Goal: Complete application form

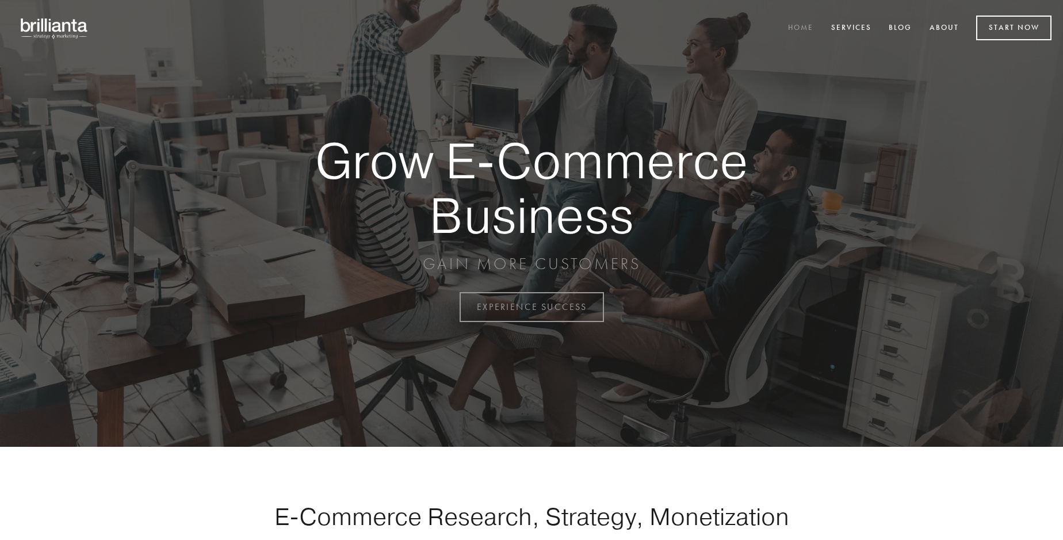
scroll to position [3015, 0]
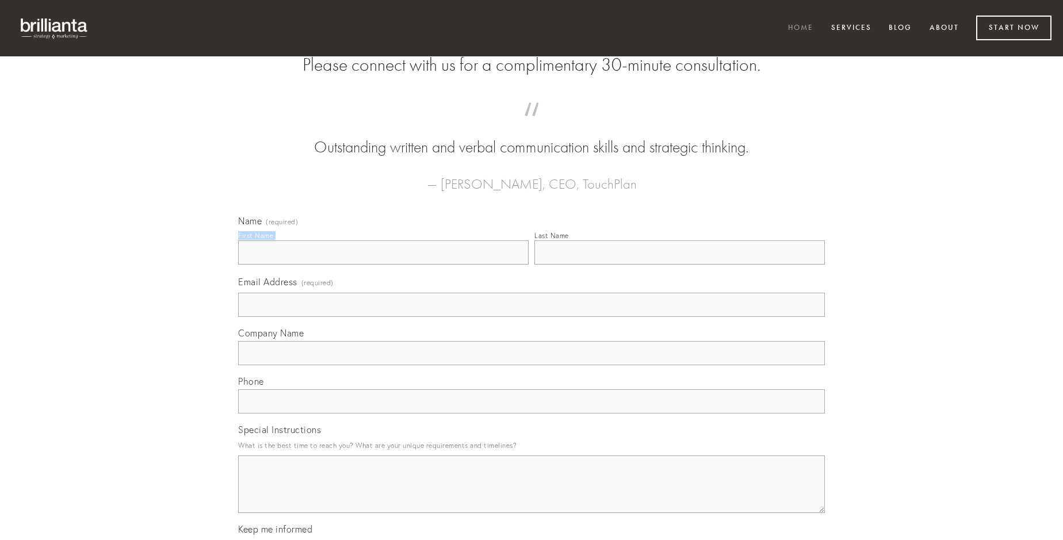
type input "[PERSON_NAME] MD"
click at [679, 265] on input "Last Name" at bounding box center [679, 252] width 290 height 24
type input "[PERSON_NAME] MD"
click at [531, 317] on input "Email Address (required)" at bounding box center [531, 305] width 587 height 24
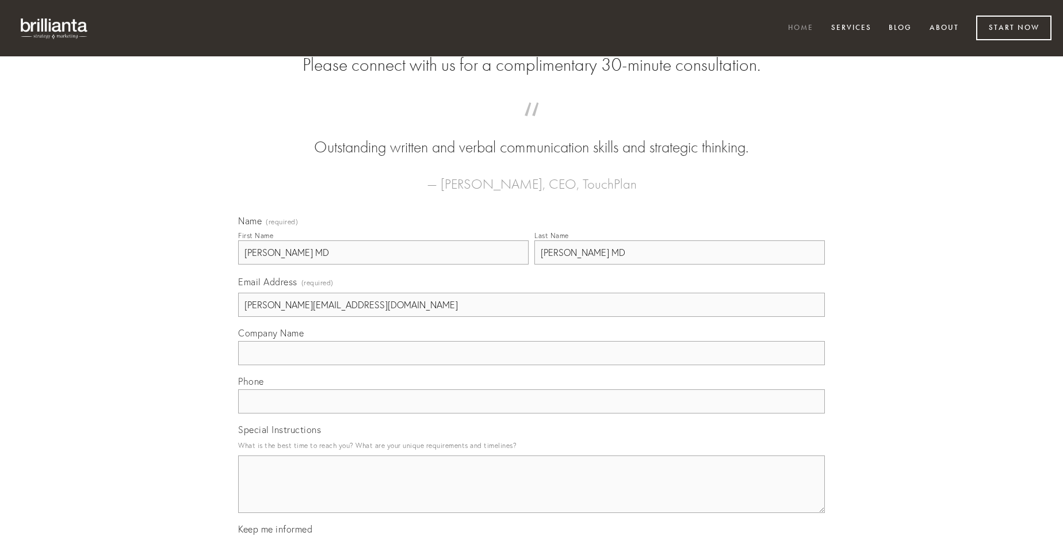
type input "[PERSON_NAME][EMAIL_ADDRESS][DOMAIN_NAME]"
click at [531, 365] on input "Company Name" at bounding box center [531, 353] width 587 height 24
type input "deporto"
click at [531, 414] on input "text" at bounding box center [531, 401] width 587 height 24
click at [531, 495] on textarea "Special Instructions" at bounding box center [531, 485] width 587 height 58
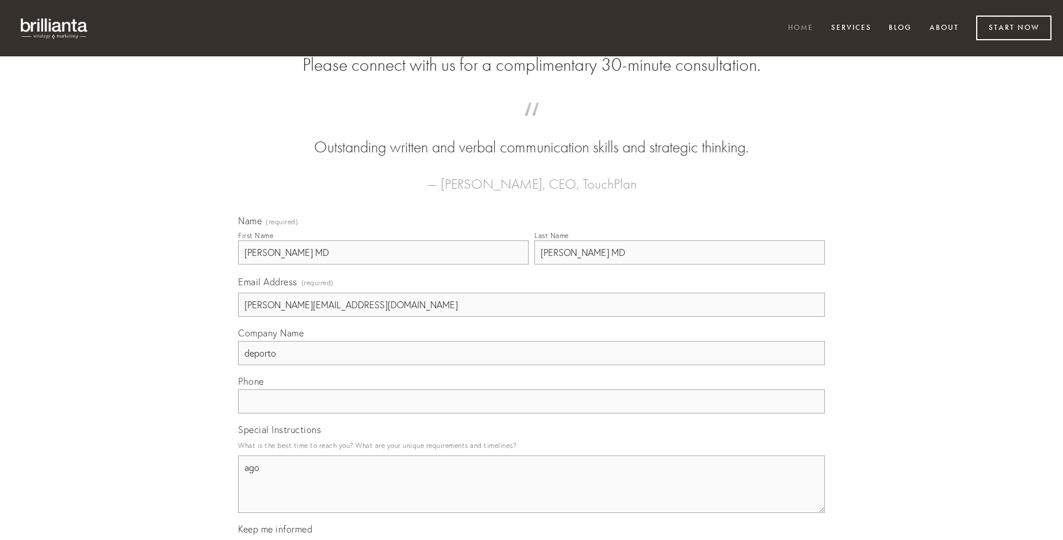
type textarea "ago"
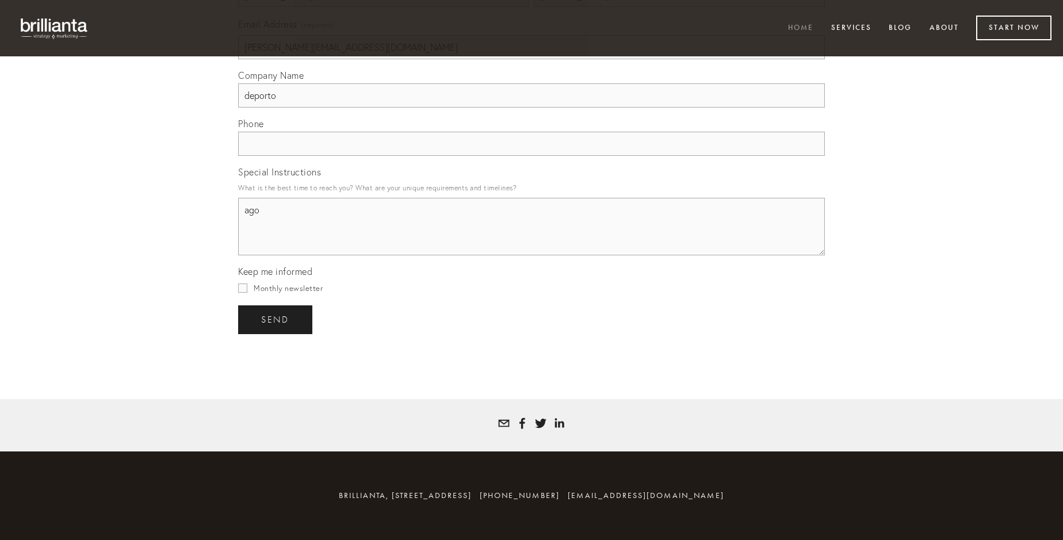
click at [276, 319] on span "send" at bounding box center [275, 320] width 28 height 10
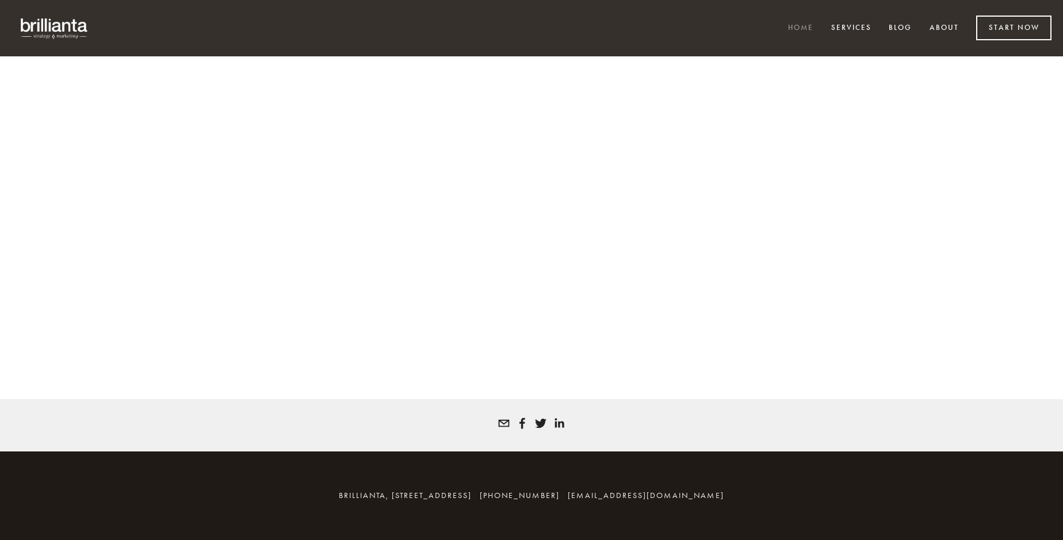
scroll to position [3000, 0]
